Goal: Task Accomplishment & Management: Manage account settings

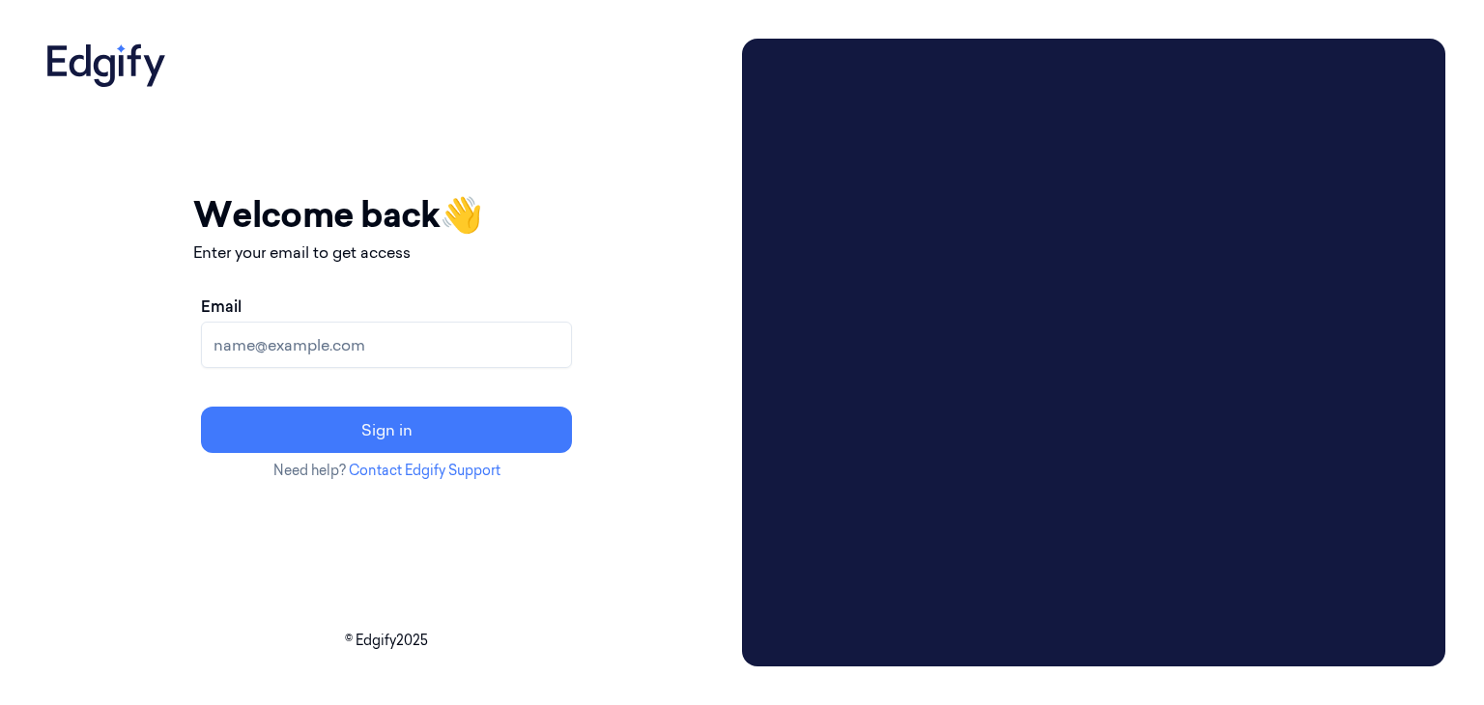
click at [499, 338] on input "Email" at bounding box center [386, 345] width 371 height 46
type input "[PERSON_NAME][EMAIL_ADDRESS]"
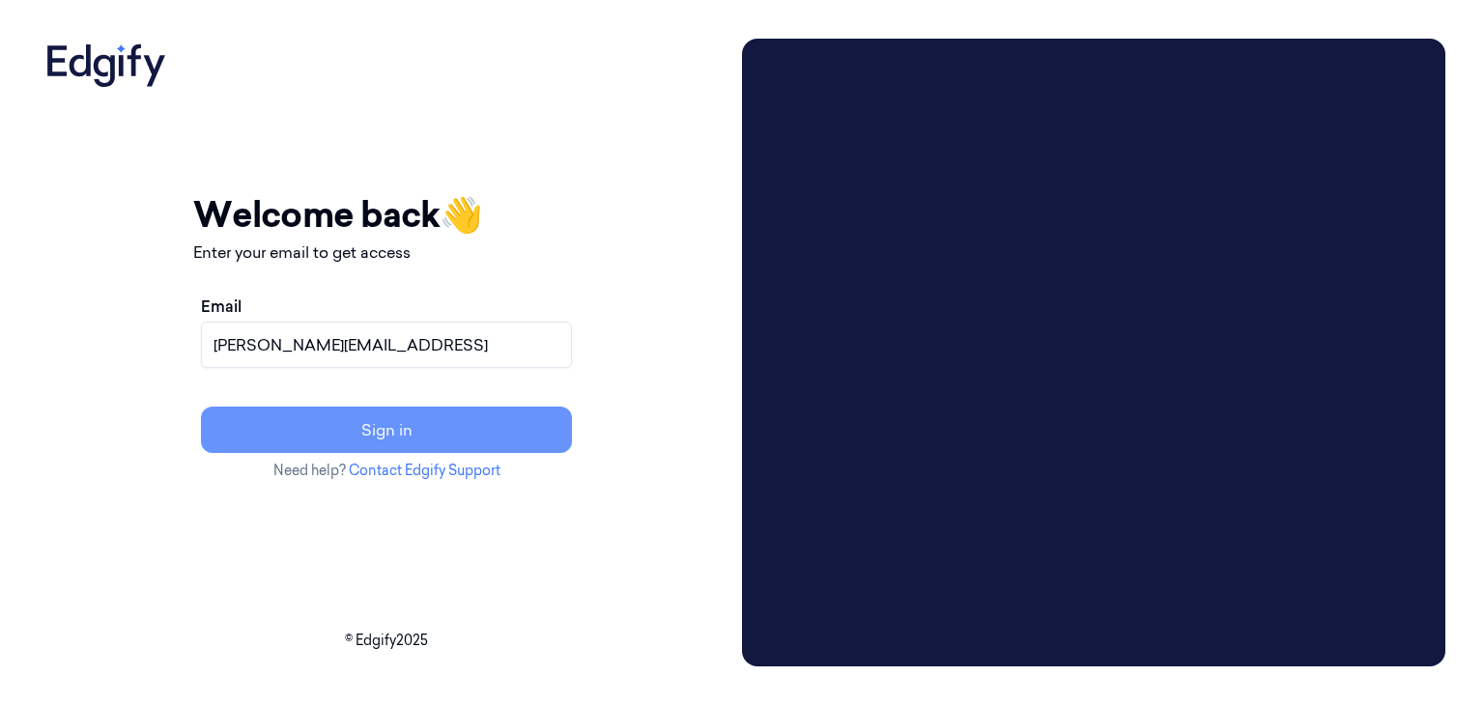
click at [458, 441] on button "Sign in" at bounding box center [386, 430] width 371 height 46
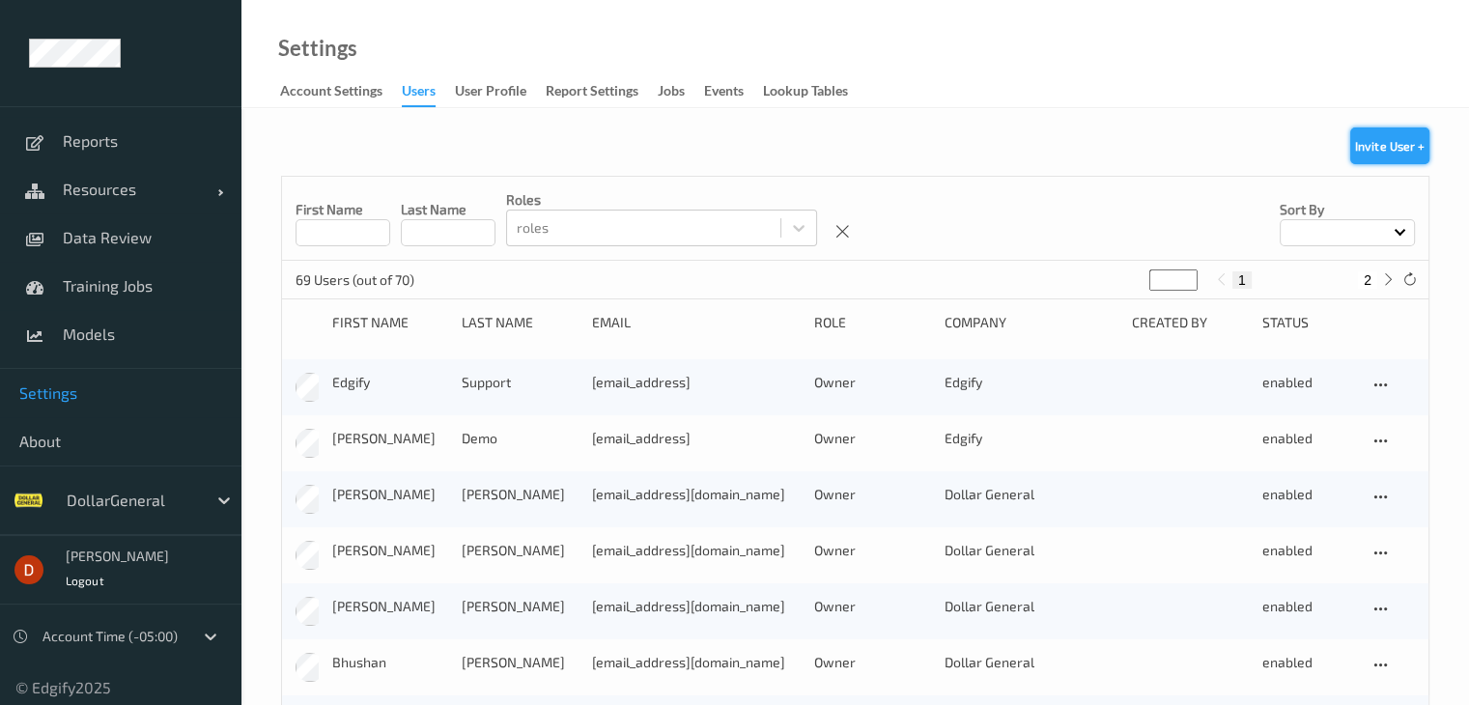
click at [1380, 157] on button "Invite User +" at bounding box center [1390, 146] width 79 height 37
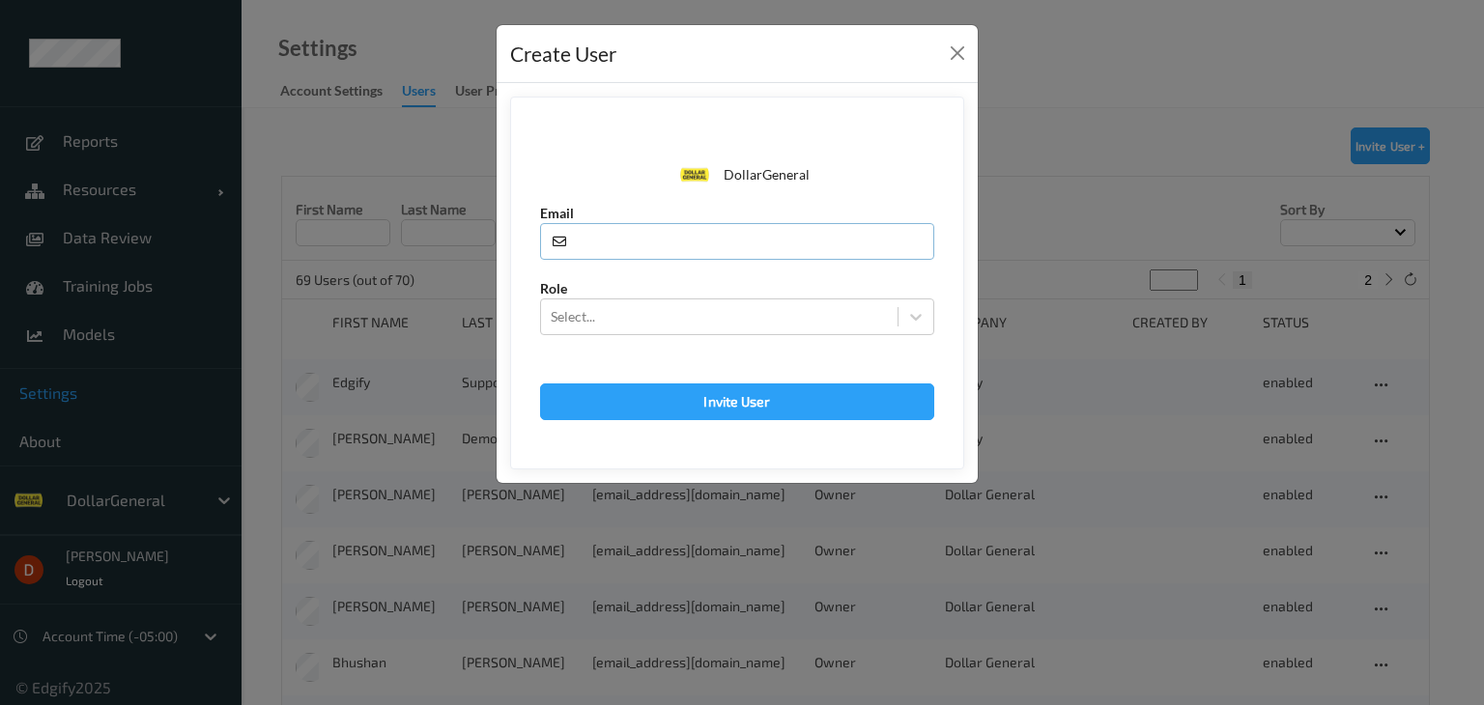
click at [740, 253] on input "text" at bounding box center [737, 241] width 394 height 37
type input "ofirm@edgify.ai"
click at [713, 306] on div at bounding box center [719, 316] width 337 height 23
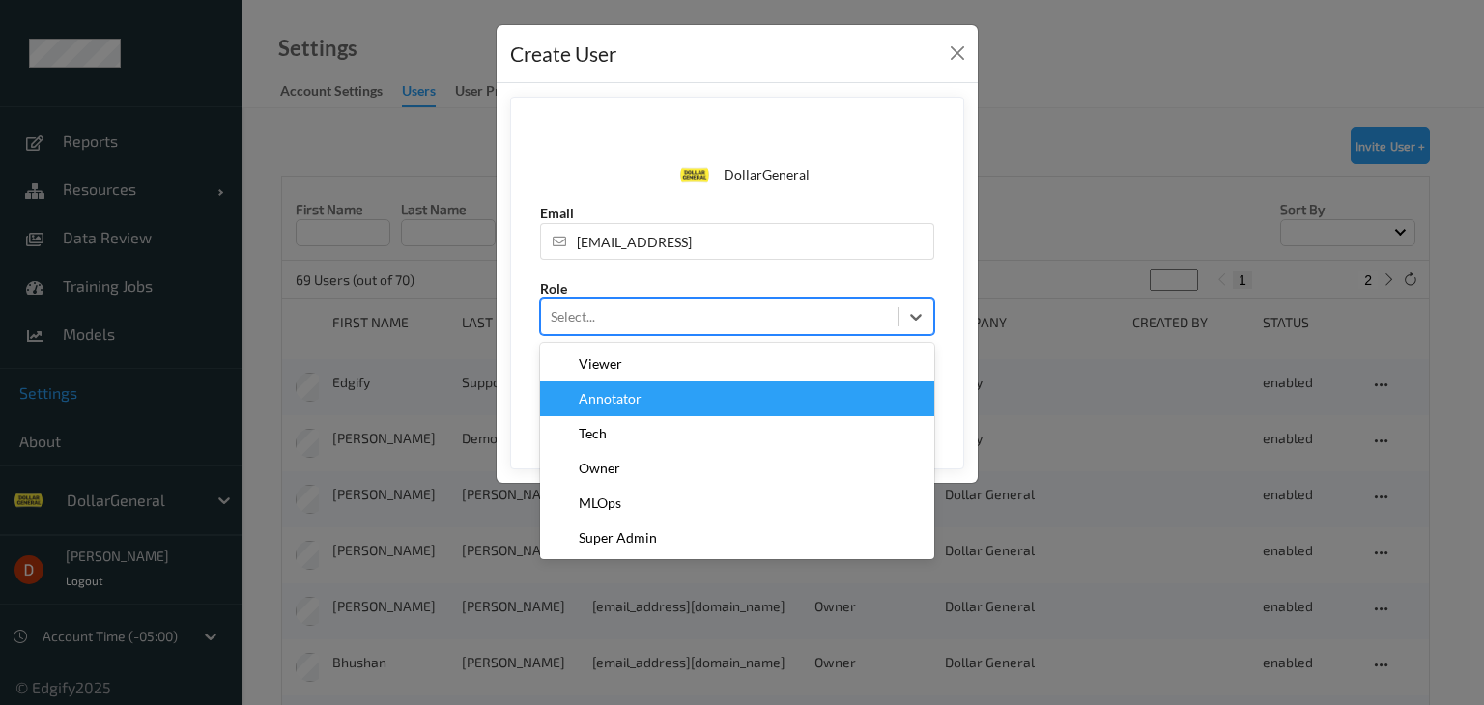
click at [672, 391] on div "Annotator" at bounding box center [737, 398] width 371 height 19
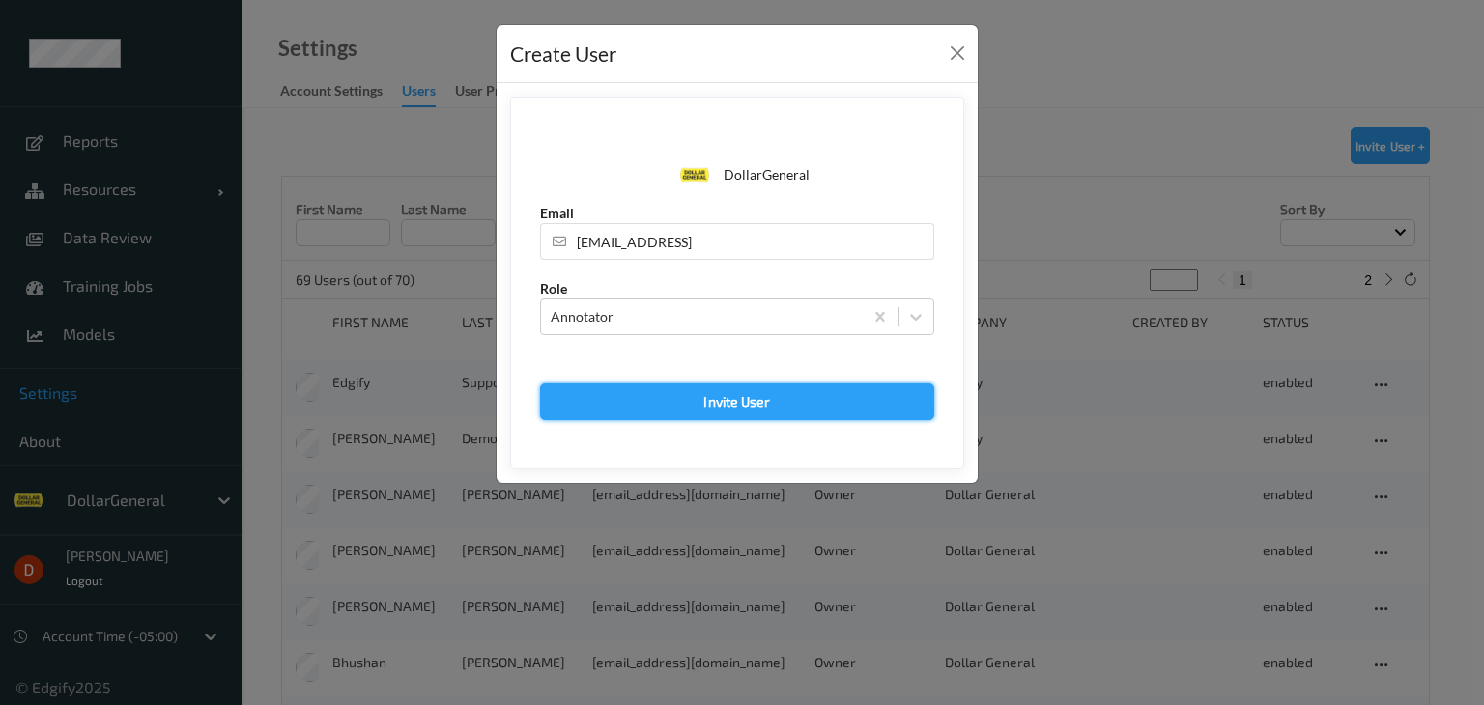
click at [676, 399] on button "Invite User" at bounding box center [737, 402] width 394 height 37
